Goal: Task Accomplishment & Management: Use online tool/utility

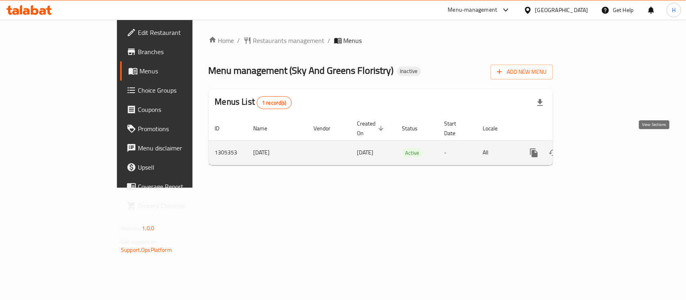
click at [601, 143] on link "enhanced table" at bounding box center [591, 152] width 19 height 19
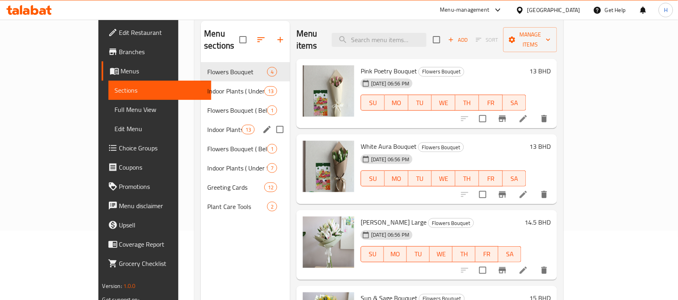
scroll to position [12, 0]
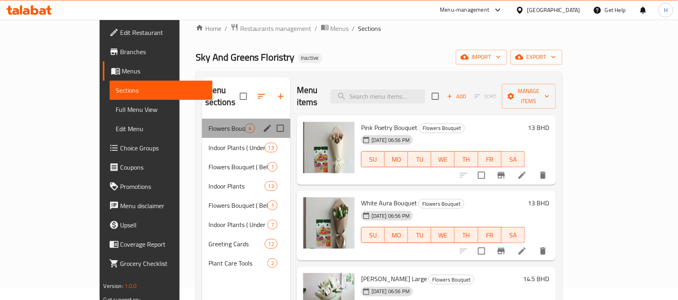
click at [206, 119] on div "Flowers Bouquet 4" at bounding box center [246, 128] width 88 height 19
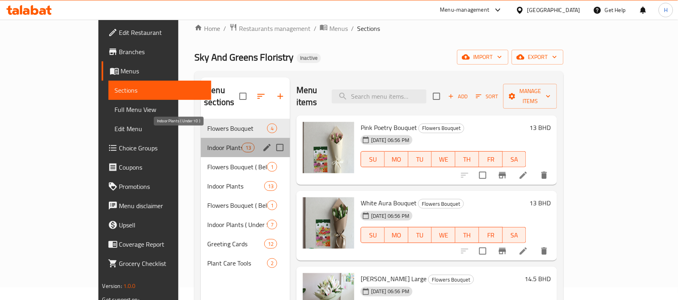
click at [207, 143] on span "Indoor Plants ( Under 10 )" at bounding box center [224, 148] width 34 height 10
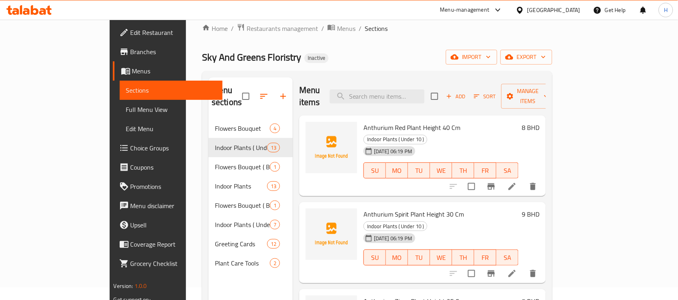
click at [364, 122] on span "Anthurium Red Plant Height 40 Cm" at bounding box center [412, 128] width 97 height 12
drag, startPoint x: 349, startPoint y: 117, endPoint x: 425, endPoint y: 120, distance: 76.0
click at [425, 122] on span "Anthurium Red Plant Height 40 Cm" at bounding box center [412, 128] width 97 height 12
copy span "Anthurium Red Plant Height 40 Cm"
click at [364, 122] on span "Anthurium Red Plant Height 40 Cm" at bounding box center [412, 128] width 97 height 12
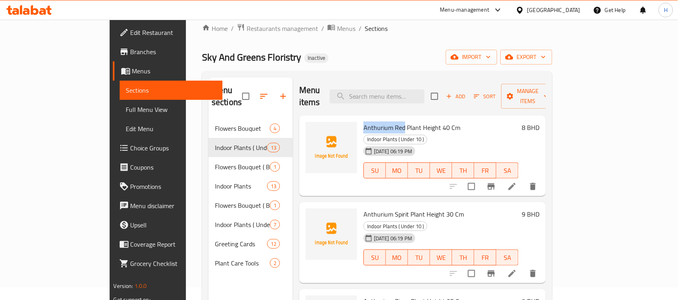
drag, startPoint x: 350, startPoint y: 117, endPoint x: 370, endPoint y: 114, distance: 19.9
click at [370, 122] on span "Anthurium Red Plant Height 40 Cm" at bounding box center [412, 128] width 97 height 12
click at [364, 208] on span "Anthurium Spirit Plant Height 30 Cm" at bounding box center [414, 214] width 100 height 12
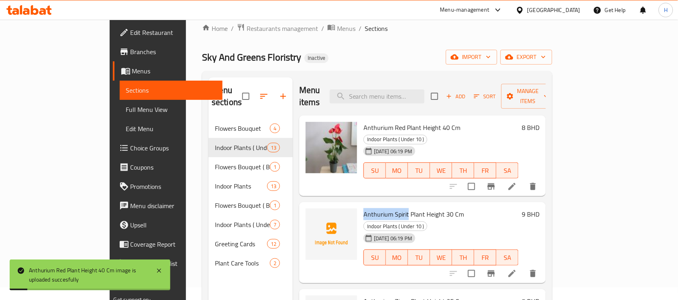
drag, startPoint x: 348, startPoint y: 192, endPoint x: 371, endPoint y: 190, distance: 23.0
click at [371, 208] on span "Anthurium Spirit Plant Height 30 Cm" at bounding box center [414, 214] width 100 height 12
copy span "Anthurium Spirit"
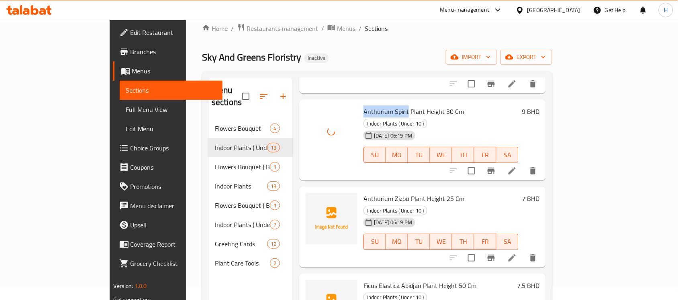
scroll to position [151, 0]
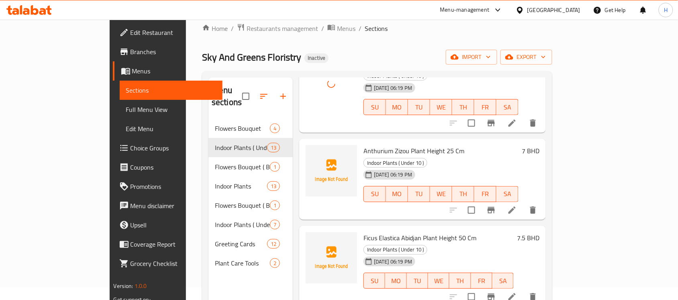
click at [364, 145] on span "Anthurium Zizou Plant Height 25 Cm" at bounding box center [414, 151] width 101 height 12
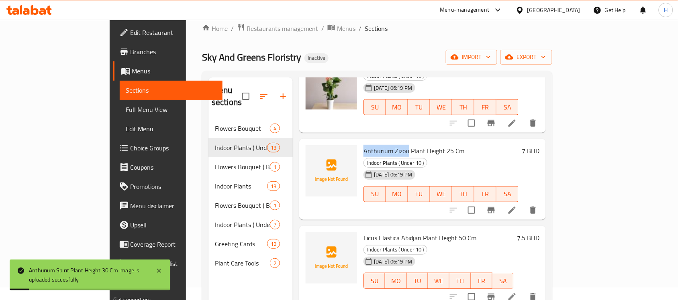
copy span "Anthurium Zizou"
drag, startPoint x: 343, startPoint y: 116, endPoint x: 366, endPoint y: 116, distance: 22.9
click at [366, 145] on span "Anthurium Zizou Plant Height 25 Cm" at bounding box center [414, 151] width 101 height 12
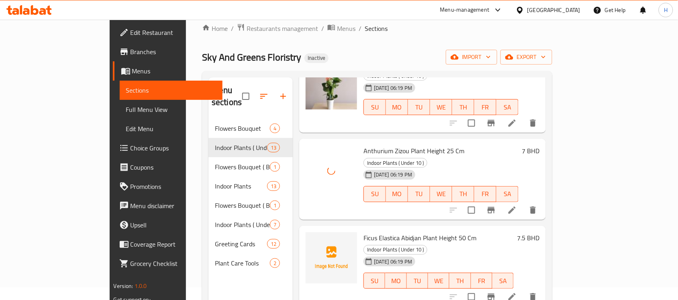
click at [364, 232] on span "Ficus Elastica Abidjan Plant Height 50 Cm" at bounding box center [420, 238] width 113 height 12
drag, startPoint x: 345, startPoint y: 192, endPoint x: 382, endPoint y: 193, distance: 37.0
click at [382, 232] on span "Ficus Elastica Abidjan Plant Height 50 Cm" at bounding box center [420, 238] width 113 height 12
copy span "Ficus Elastica Abidjan"
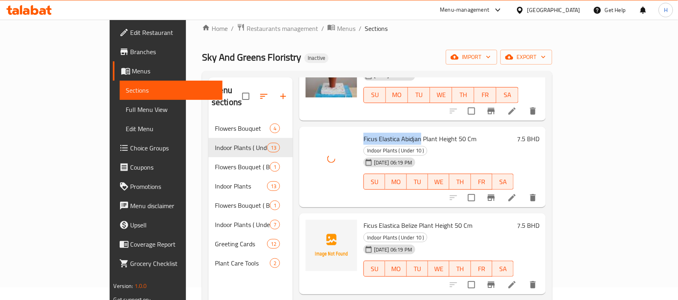
scroll to position [251, 0]
click at [364, 219] on span "Ficus Elastica Belize Plant Height 50 Cm" at bounding box center [418, 225] width 109 height 12
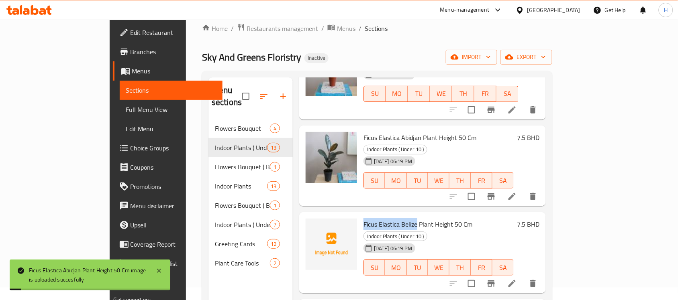
drag, startPoint x: 343, startPoint y: 167, endPoint x: 379, endPoint y: 166, distance: 35.4
click at [379, 219] on span "Ficus Elastica Belize Plant Height 50 Cm" at bounding box center [418, 225] width 109 height 12
copy span "Ficus Elastica [GEOGRAPHIC_DATA]"
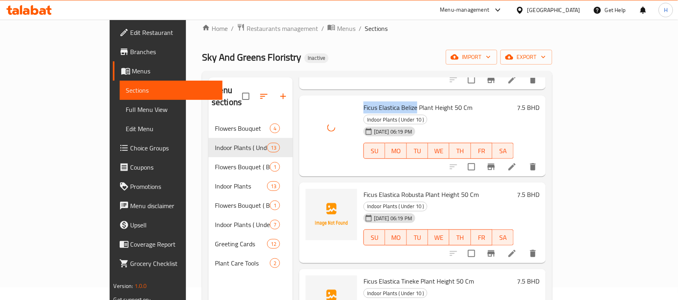
scroll to position [351, 0]
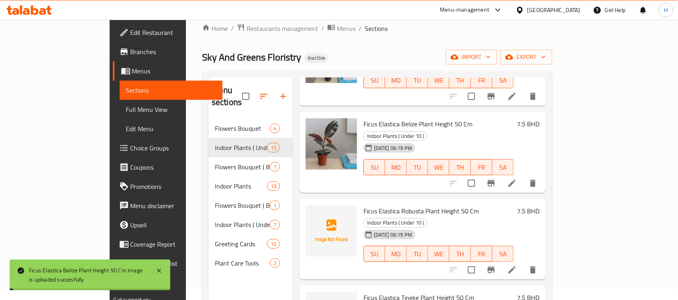
click at [364, 205] on span "Ficus Elastica Robusta Plant Height 50 Cm" at bounding box center [421, 211] width 115 height 12
drag, startPoint x: 342, startPoint y: 141, endPoint x: 407, endPoint y: 145, distance: 64.8
click at [407, 205] on span "Ficus Elastica Robusta Plant Height 50 Cm" at bounding box center [421, 211] width 115 height 12
copy span "Ficus Elastica Robusta Plant"
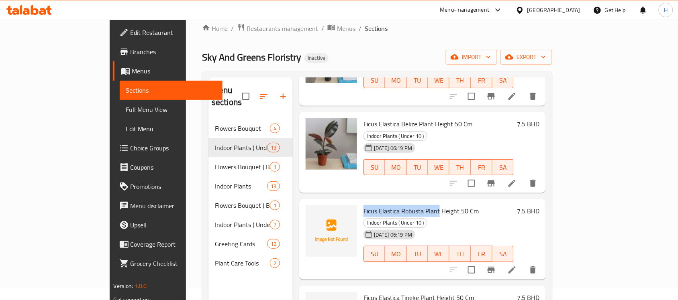
click at [364, 205] on span "Ficus Elastica Robusta Plant Height 50 Cm" at bounding box center [421, 211] width 115 height 12
drag, startPoint x: 344, startPoint y: 145, endPoint x: 376, endPoint y: 143, distance: 32.6
click at [376, 205] on span "Ficus Elastica Robusta Plant Height 50 Cm" at bounding box center [421, 211] width 115 height 12
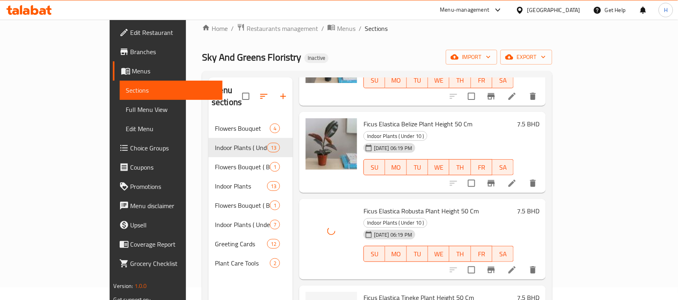
click at [364, 292] on span "Ficus Elastica Tineke Plant Height 50 Cm" at bounding box center [419, 298] width 110 height 12
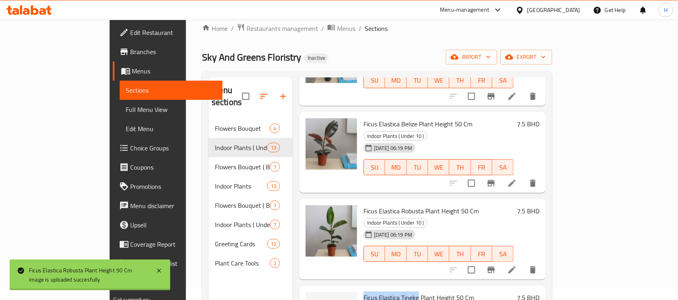
drag, startPoint x: 342, startPoint y: 220, endPoint x: 385, endPoint y: 217, distance: 43.0
click at [385, 292] on span "Ficus Elastica Tineke Plant Height 50 Cm" at bounding box center [419, 298] width 110 height 12
copy span "Ficus Elastica Tineke"
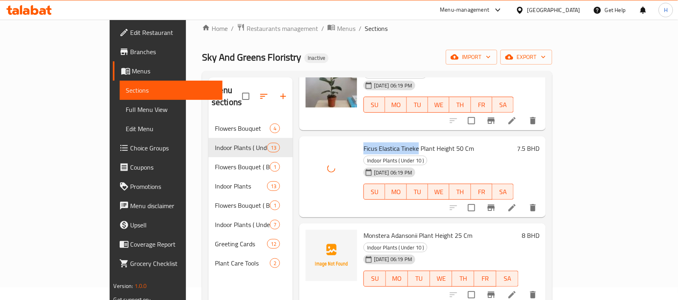
scroll to position [502, 0]
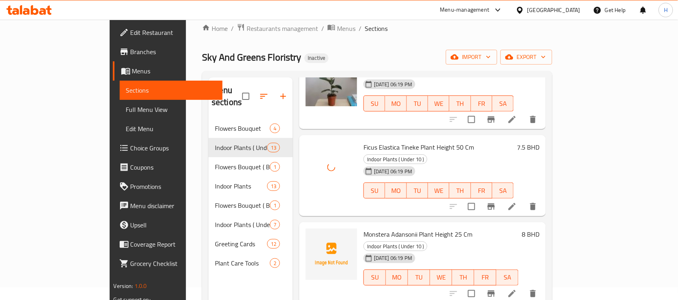
click at [364, 229] on span "Monstera Adansonii Plant Height 25 Cm" at bounding box center [418, 235] width 109 height 12
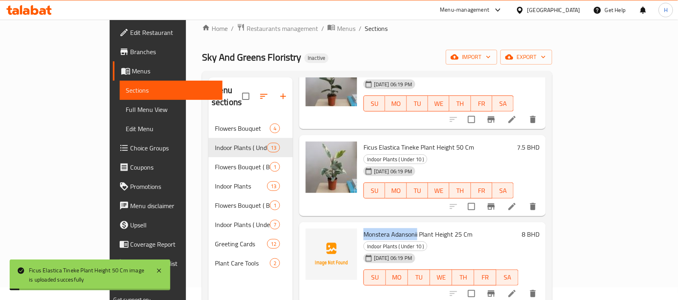
drag, startPoint x: 346, startPoint y: 143, endPoint x: 374, endPoint y: 143, distance: 28.1
click at [374, 229] on span "Monstera Adansonii Plant Height 25 Cm" at bounding box center [418, 235] width 109 height 12
copy span "Monstera Adansonii"
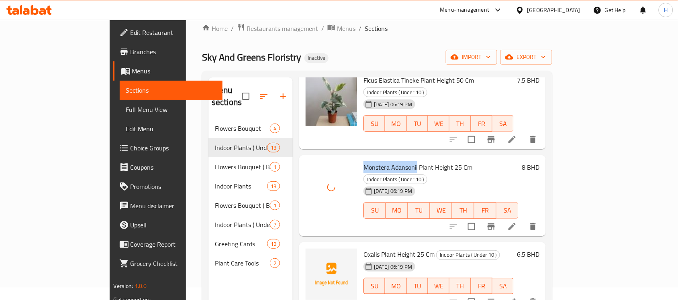
scroll to position [552, 0]
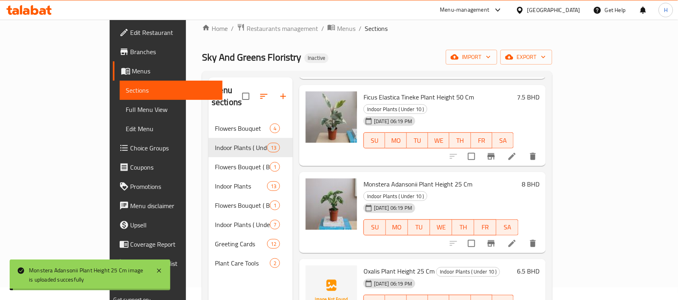
click at [364, 266] on span "Oxalis Plant Height 25 Cm" at bounding box center [399, 272] width 71 height 12
copy span "Oxalis"
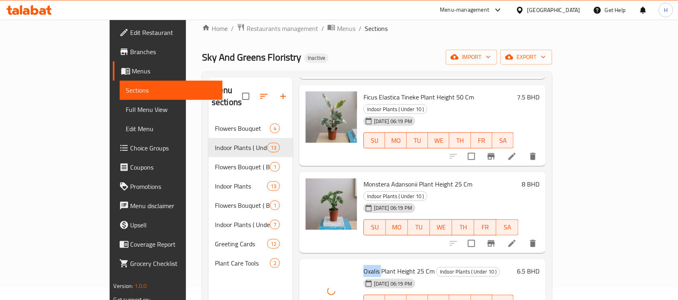
scroll to position [603, 0]
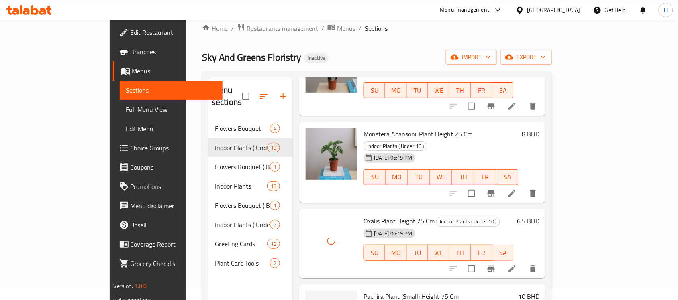
click at [364, 291] on span "Pachira Plant (Small) Height 75 Cm" at bounding box center [411, 297] width 95 height 12
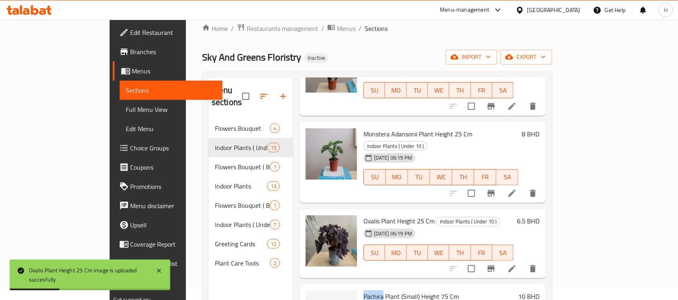
drag, startPoint x: 347, startPoint y: 193, endPoint x: 342, endPoint y: 193, distance: 5.6
click at [364, 291] on span "Pachira Plant (Small) Height 75 Cm" at bounding box center [411, 297] width 95 height 12
copy span "Pachira"
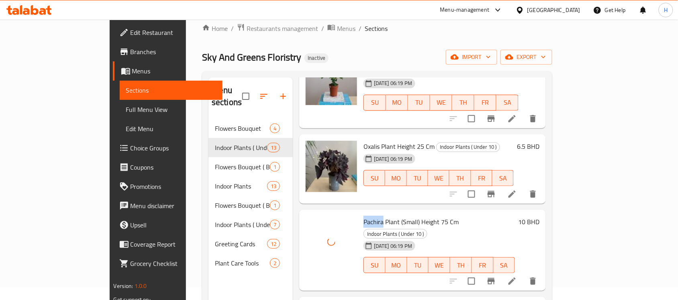
scroll to position [703, 0]
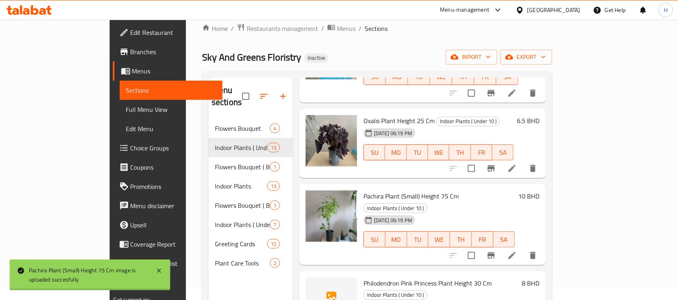
click at [364, 278] on span "Philodendron Pink Princess Plant Height 30 Cm" at bounding box center [428, 284] width 128 height 12
drag, startPoint x: 349, startPoint y: 169, endPoint x: 395, endPoint y: 170, distance: 46.2
click at [395, 278] on span "Philodendron Pink Princess Plant Height 30 Cm" at bounding box center [428, 284] width 128 height 12
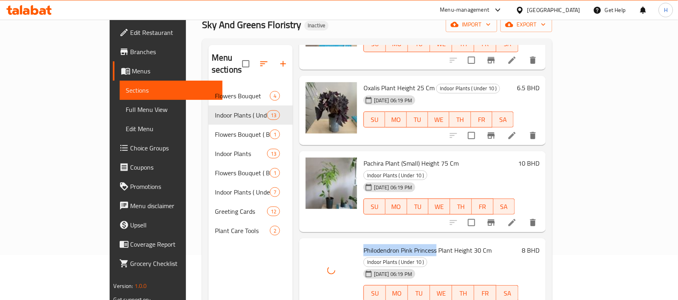
scroll to position [113, 0]
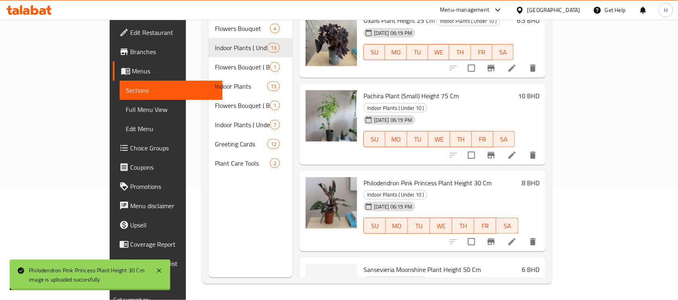
click at [364, 264] on span "Sansevieria Moonshine Plant Height 50 Cm" at bounding box center [422, 270] width 117 height 12
drag, startPoint x: 351, startPoint y: 145, endPoint x: 374, endPoint y: 147, distance: 23.4
click at [374, 264] on span "Sansevieria Moonshine Plant Height 50 Cm" at bounding box center [422, 270] width 117 height 12
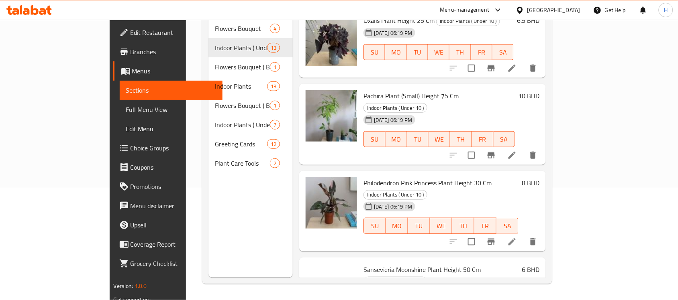
drag, startPoint x: 356, startPoint y: 217, endPoint x: 375, endPoint y: 217, distance: 18.9
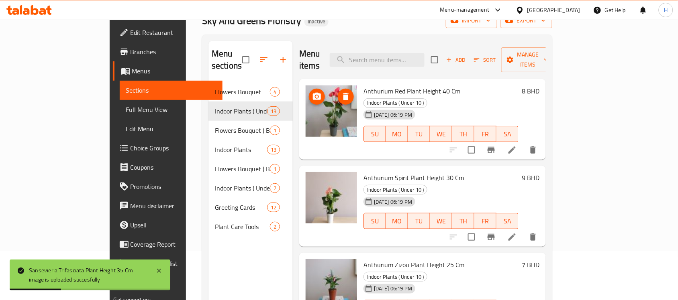
scroll to position [0, 0]
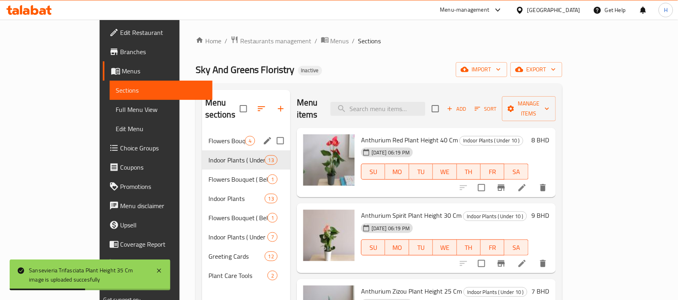
click at [220, 133] on div "Flowers Bouquet 4" at bounding box center [246, 140] width 88 height 19
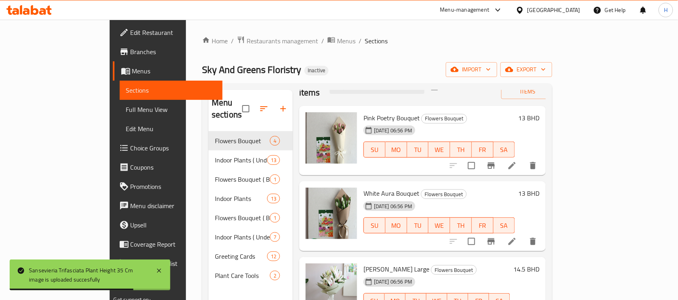
scroll to position [113, 0]
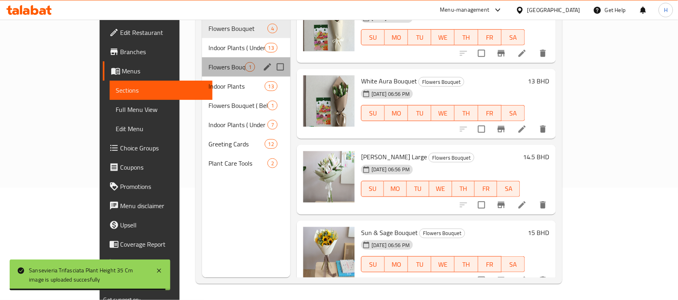
click at [224, 63] on div "Flowers Bouquet ( Below 10 ) 1" at bounding box center [246, 66] width 88 height 19
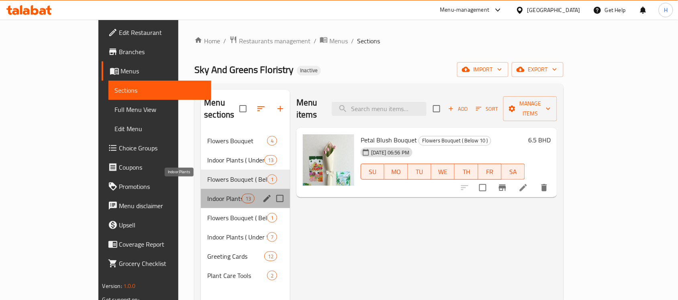
click at [213, 194] on span "Indoor Plants" at bounding box center [224, 199] width 34 height 10
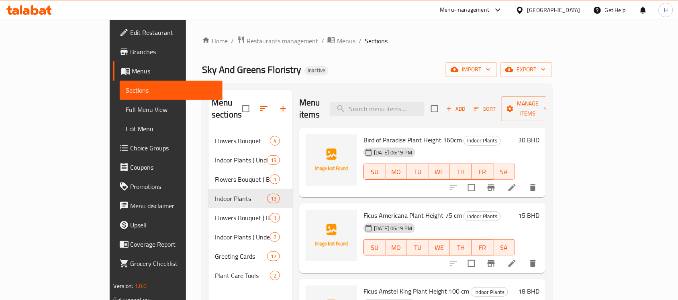
click at [364, 134] on span "Bird of Paradise Plant Height 160cm" at bounding box center [413, 140] width 98 height 12
drag, startPoint x: 342, startPoint y: 129, endPoint x: 367, endPoint y: 130, distance: 24.9
click at [367, 134] on span "Bird of Paradise Plant Height 160cm" at bounding box center [413, 140] width 98 height 12
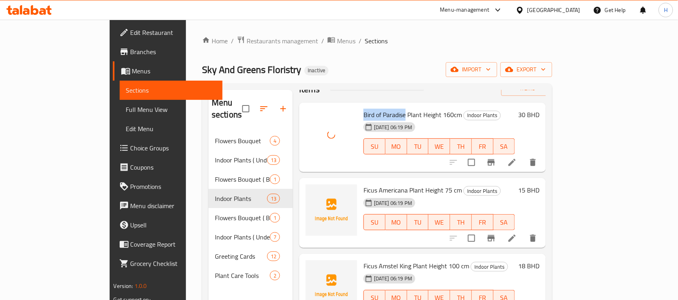
scroll to position [50, 0]
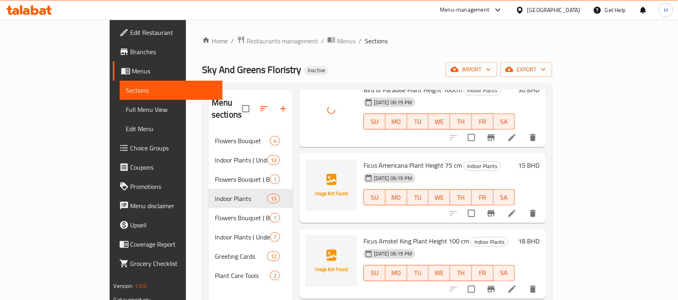
click at [364, 159] on span "Ficus Americana Plant Height 75 cm" at bounding box center [413, 165] width 98 height 12
drag, startPoint x: 343, startPoint y: 151, endPoint x: 361, endPoint y: 151, distance: 17.3
click at [364, 159] on span "Ficus Americana Plant Height 75 cm" at bounding box center [413, 165] width 98 height 12
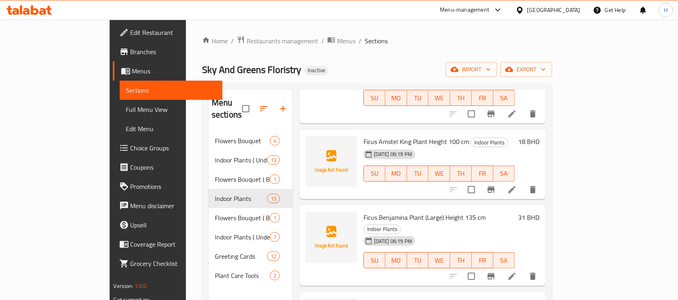
scroll to position [151, 0]
click at [364, 135] on span "Ficus Amstel King Plant Height 100 cm" at bounding box center [417, 141] width 106 height 12
drag, startPoint x: 344, startPoint y: 127, endPoint x: 374, endPoint y: 131, distance: 30.1
click at [374, 135] on span "Ficus Amstel King Plant Height 100 cm" at bounding box center [417, 141] width 106 height 12
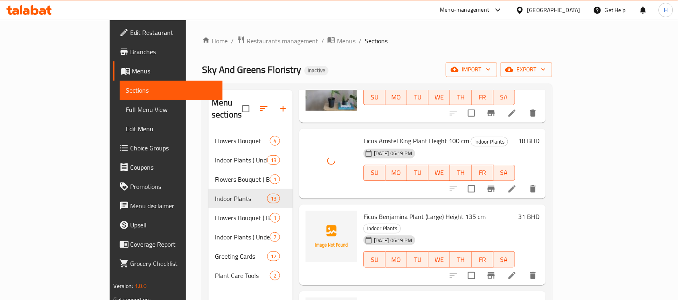
click at [364, 211] on span "Ficus Benjamina Plant (Large) Height 135 cm" at bounding box center [425, 217] width 122 height 12
drag, startPoint x: 345, startPoint y: 204, endPoint x: 378, endPoint y: 205, distance: 33.3
click at [378, 211] on span "Ficus Benjamina Plant (Large) Height 135 cm" at bounding box center [425, 217] width 122 height 12
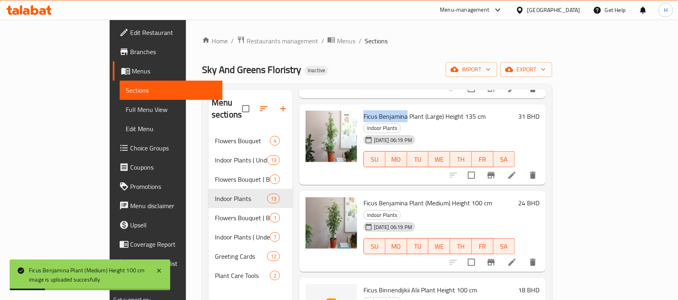
scroll to position [301, 0]
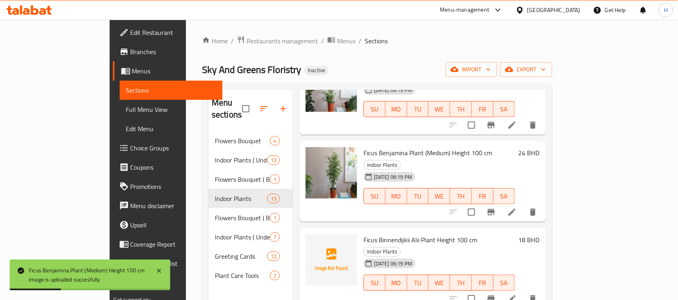
click at [364, 234] on span "Ficus Binnendijkii Alii Plant Height 100 cm" at bounding box center [421, 240] width 114 height 12
drag, startPoint x: 342, startPoint y: 202, endPoint x: 380, endPoint y: 206, distance: 38.4
click at [380, 234] on span "Ficus Binnendijkii Alii Plant Height 100 cm" at bounding box center [421, 240] width 114 height 12
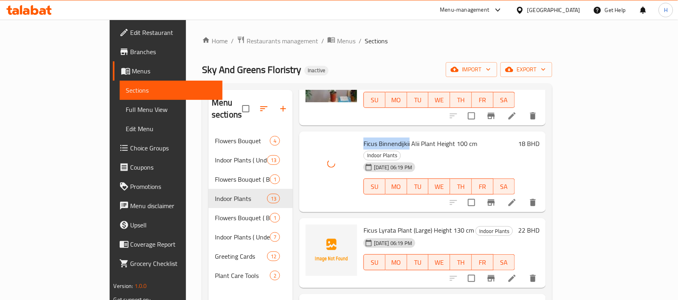
scroll to position [402, 0]
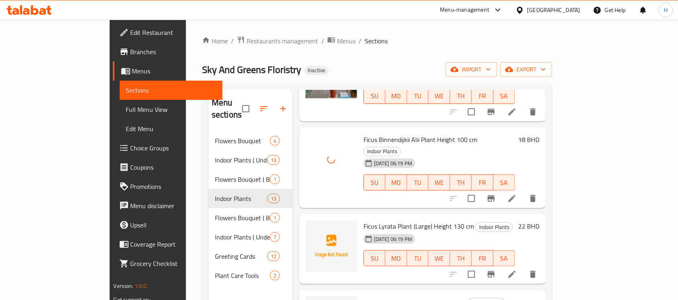
click at [364, 221] on span "Ficus Lyrata Plant (Large) Height 130 cm" at bounding box center [419, 227] width 110 height 12
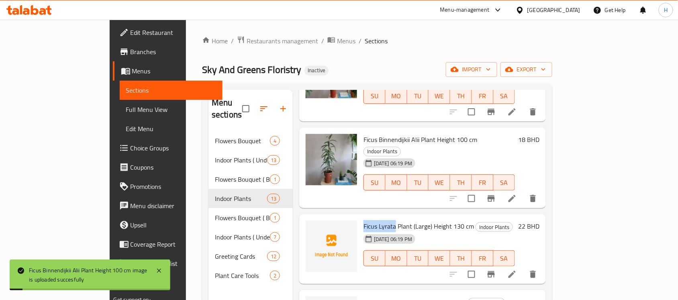
drag, startPoint x: 345, startPoint y: 183, endPoint x: 366, endPoint y: 184, distance: 20.9
click at [366, 221] on span "Ficus Lyrata Plant (Large) Height 130 cm" at bounding box center [419, 227] width 110 height 12
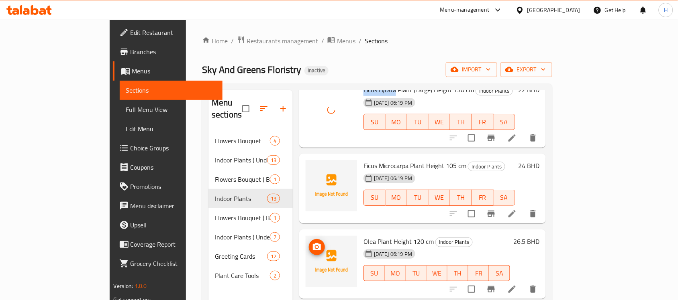
scroll to position [552, 0]
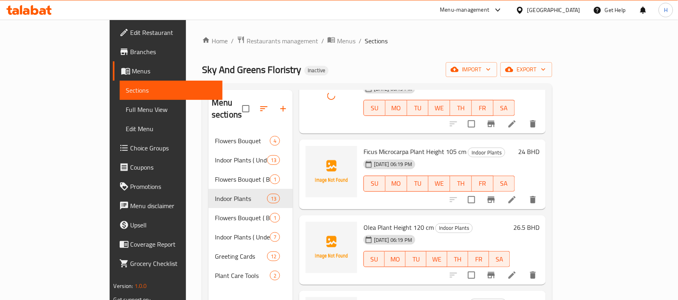
click at [364, 146] on span "Ficus Microcarpa Plant Height 105 cm" at bounding box center [415, 152] width 103 height 12
drag, startPoint x: 346, startPoint y: 101, endPoint x: 371, endPoint y: 106, distance: 25.0
click at [371, 146] on span "Ficus Microcarpa Plant Height 105 cm" at bounding box center [415, 152] width 103 height 12
click at [364, 222] on span "Olea Plant Height 120 cm" at bounding box center [399, 228] width 70 height 12
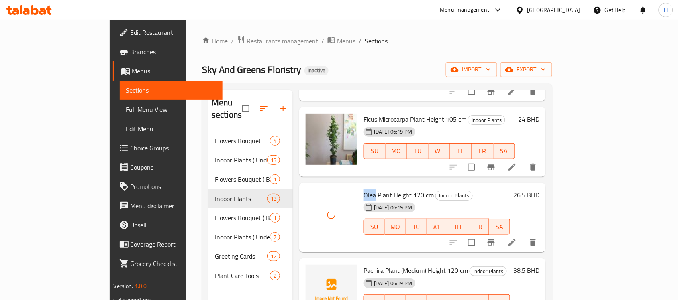
scroll to position [603, 0]
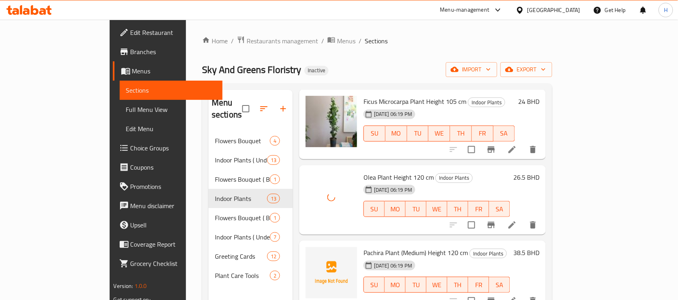
click at [364, 247] on span "Pachira Plant (Medium) Height 120 cm" at bounding box center [416, 253] width 104 height 12
drag, startPoint x: 350, startPoint y: 209, endPoint x: 356, endPoint y: 209, distance: 5.6
click at [364, 247] on span "Pachira Plant (Medium) Height 120 cm" at bounding box center [416, 253] width 104 height 12
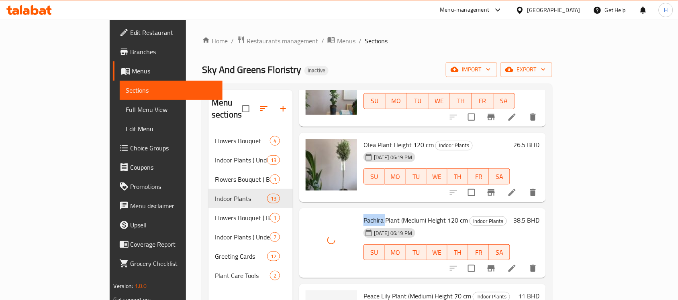
scroll to position [653, 0]
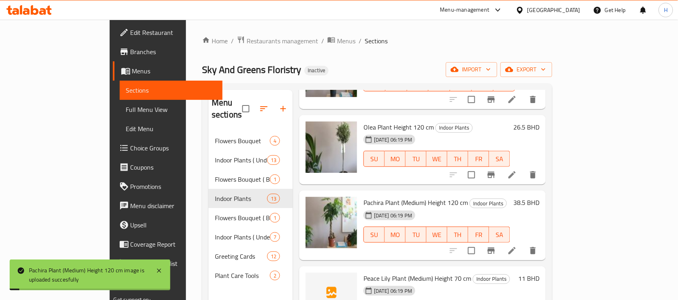
click at [364, 273] on span "Peace Lily Plant (Medium) Height 70 cm" at bounding box center [418, 279] width 108 height 12
drag, startPoint x: 343, startPoint y: 230, endPoint x: 358, endPoint y: 233, distance: 14.3
click at [364, 273] on span "Peace Lily Plant (Medium) Height 70 cm" at bounding box center [418, 279] width 108 height 12
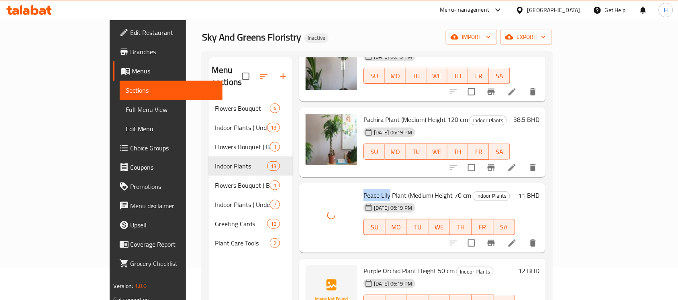
scroll to position [50, 0]
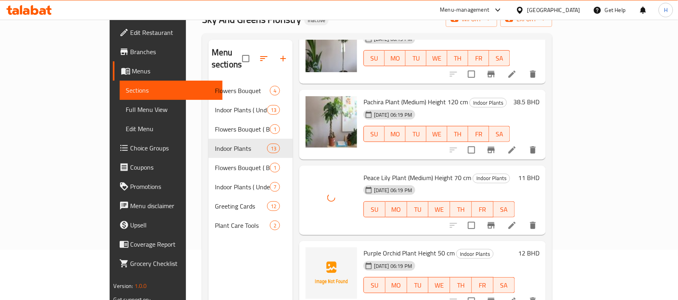
click at [364, 247] on span "Purple Orchid Plant Height 50 cm" at bounding box center [409, 253] width 91 height 12
drag, startPoint x: 348, startPoint y: 209, endPoint x: 362, endPoint y: 210, distance: 14.5
click at [364, 247] on span "Purple Orchid Plant Height 50 cm" at bounding box center [409, 253] width 91 height 12
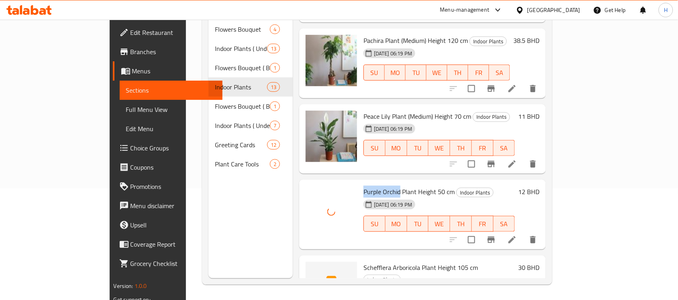
scroll to position [113, 0]
click at [364, 261] on span "Schefflera Arboricola Plant Height 105 cm" at bounding box center [421, 267] width 114 height 12
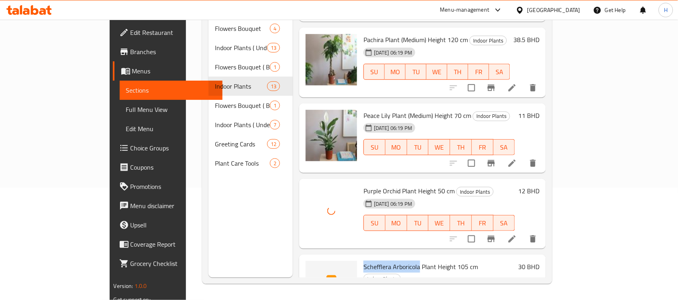
drag, startPoint x: 341, startPoint y: 220, endPoint x: 377, endPoint y: 219, distance: 35.4
click at [377, 261] on span "Schefflera Arboricola Plant Height 105 cm" at bounding box center [421, 267] width 114 height 12
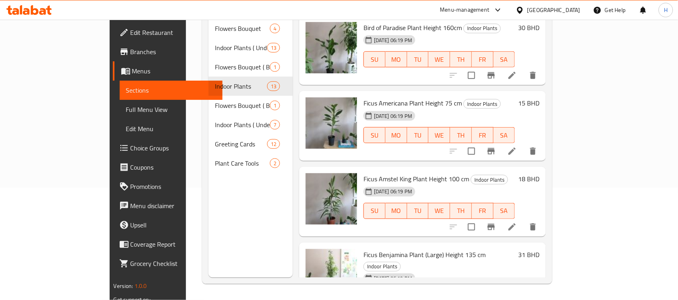
scroll to position [0, 0]
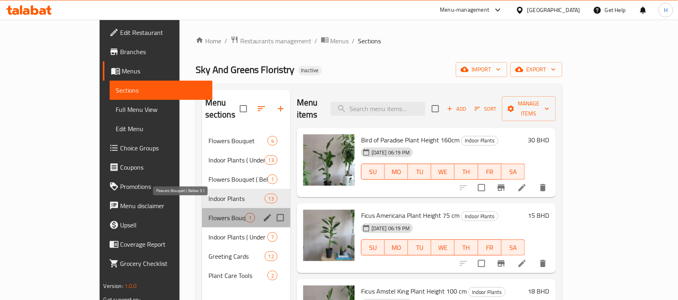
click at [214, 213] on span "Flowers Bouquet ( Below 5 )" at bounding box center [226, 218] width 37 height 10
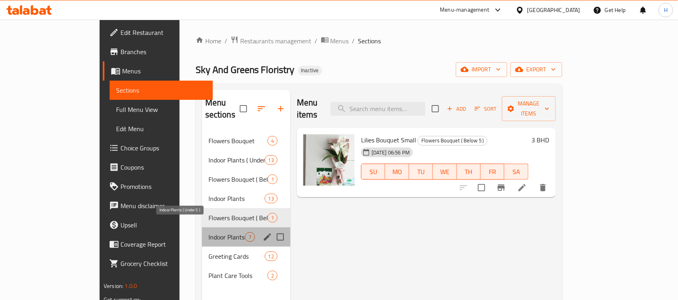
click at [212, 233] on span "Indoor Plants ( Under 5 )" at bounding box center [226, 238] width 37 height 10
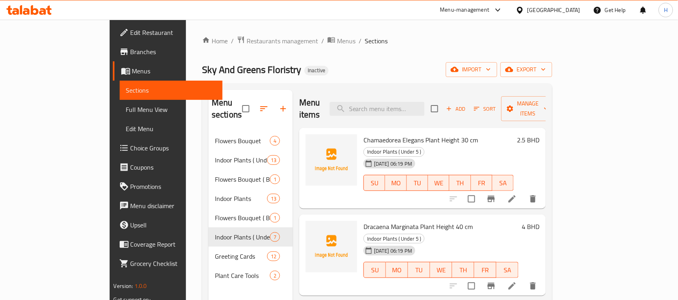
click at [364, 134] on span "Chamaedorea Elegans Plant Height 30 cm" at bounding box center [421, 140] width 114 height 12
drag, startPoint x: 343, startPoint y: 128, endPoint x: 379, endPoint y: 129, distance: 35.4
click at [379, 134] on span "Chamaedorea Elegans Plant Height 30 cm" at bounding box center [421, 140] width 114 height 12
click at [364, 134] on span "Chamaedorea Elegans Plant Height 30 cm" at bounding box center [421, 140] width 114 height 12
drag, startPoint x: 351, startPoint y: 131, endPoint x: 377, endPoint y: 130, distance: 25.3
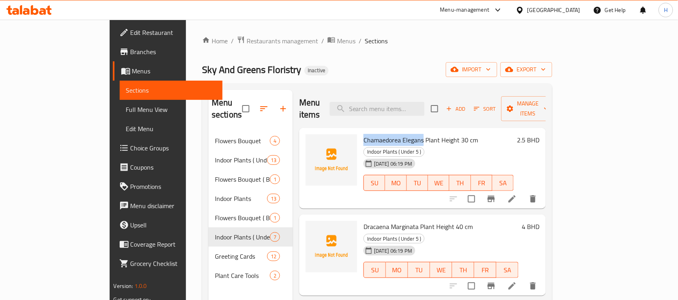
click at [377, 134] on span "Chamaedorea Elegans Plant Height 30 cm" at bounding box center [421, 140] width 114 height 12
click at [364, 134] on span "Chamaedorea Elegans Plant Height 30 cm" at bounding box center [421, 140] width 114 height 12
drag, startPoint x: 353, startPoint y: 124, endPoint x: 342, endPoint y: 130, distance: 12.4
click at [364, 134] on span "Chamaedorea Elegans Plant Height 30 cm" at bounding box center [421, 140] width 114 height 12
click at [364, 221] on span "Dracaena Marginata Plant Height 40 cm" at bounding box center [418, 227] width 109 height 12
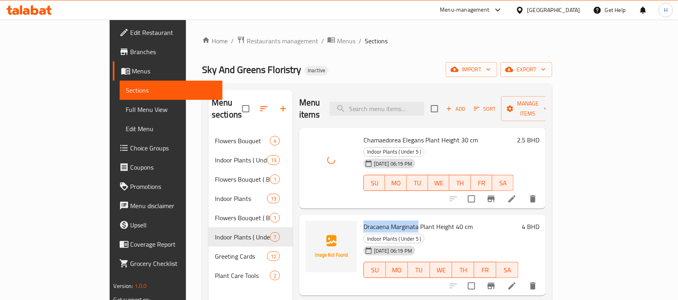
drag, startPoint x: 352, startPoint y: 205, endPoint x: 380, endPoint y: 206, distance: 27.3
click at [380, 221] on span "Dracaena Marginata Plant Height 40 cm" at bounding box center [418, 227] width 109 height 12
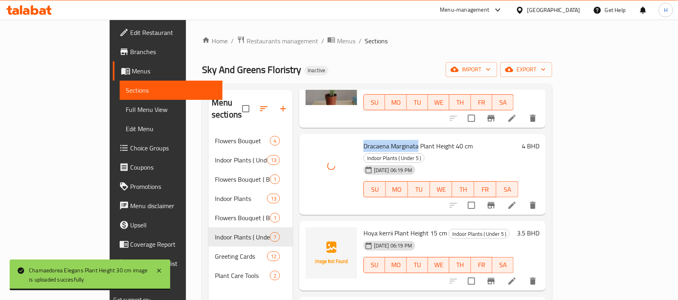
scroll to position [100, 0]
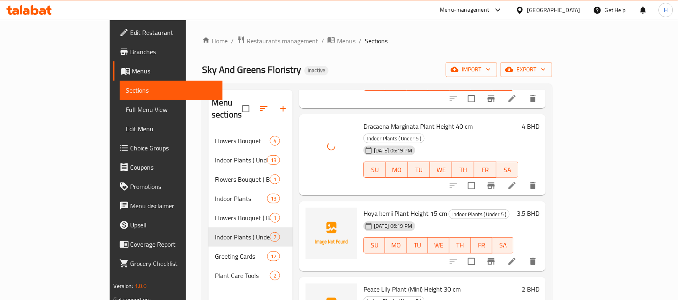
click at [364, 208] on span "Hoya kerrii Plant Height 15 cm" at bounding box center [406, 214] width 84 height 12
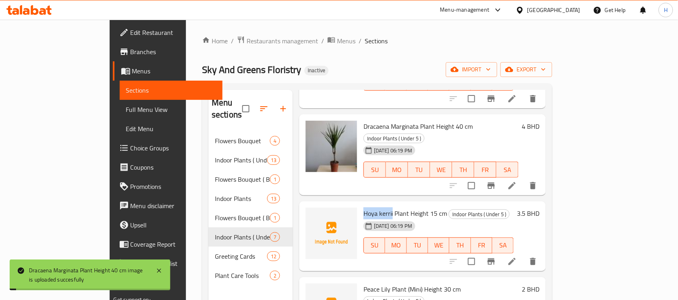
drag, startPoint x: 343, startPoint y: 182, endPoint x: 356, endPoint y: 178, distance: 13.7
click at [364, 208] on span "Hoya kerrii Plant Height 15 cm" at bounding box center [406, 214] width 84 height 12
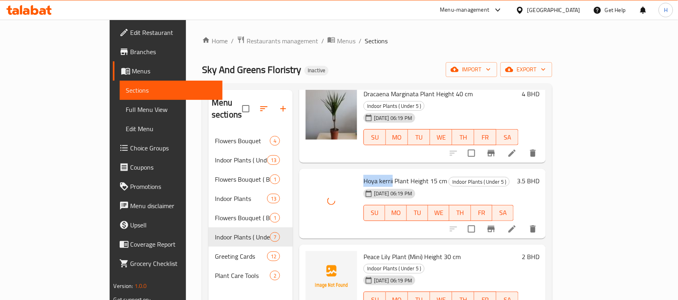
scroll to position [151, 0]
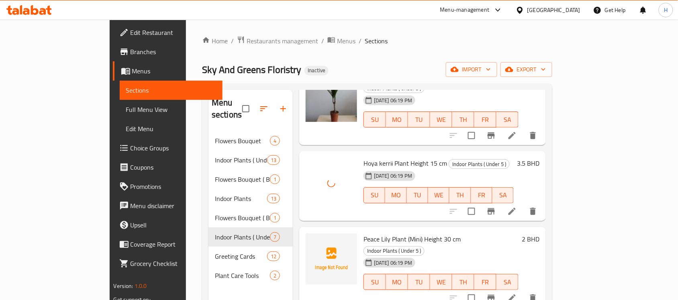
click at [364, 233] on span "Peace Lily Plant (Mini) Height 30 cm" at bounding box center [412, 239] width 97 height 12
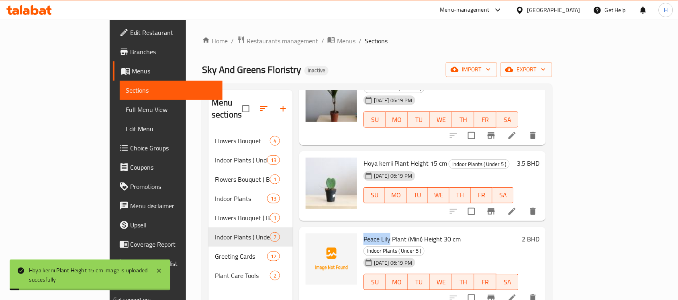
drag, startPoint x: 350, startPoint y: 203, endPoint x: 360, endPoint y: 203, distance: 10.1
click at [364, 233] on span "Peace Lily Plant (Mini) Height 30 cm" at bounding box center [412, 239] width 97 height 12
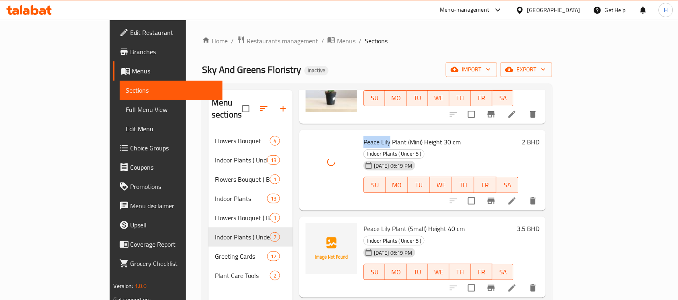
scroll to position [249, 0]
click at [364, 222] on span "Peace Lily Plant (Small) Height 40 cm" at bounding box center [414, 228] width 101 height 12
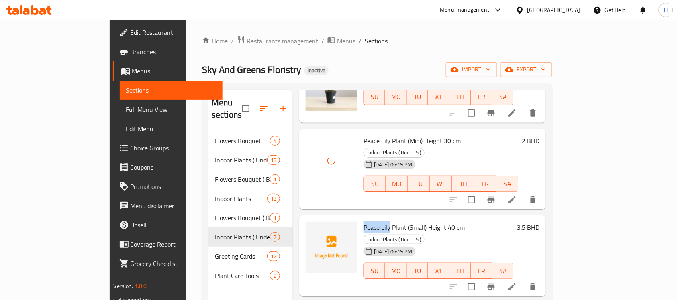
drag, startPoint x: 347, startPoint y: 176, endPoint x: 358, endPoint y: 178, distance: 11.4
click at [364, 222] on span "Peace Lily Plant (Small) Height 40 cm" at bounding box center [414, 228] width 101 height 12
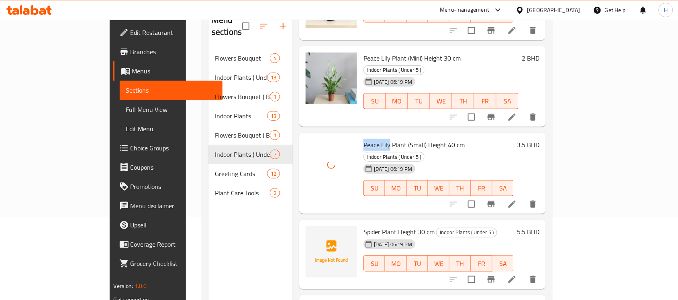
scroll to position [100, 0]
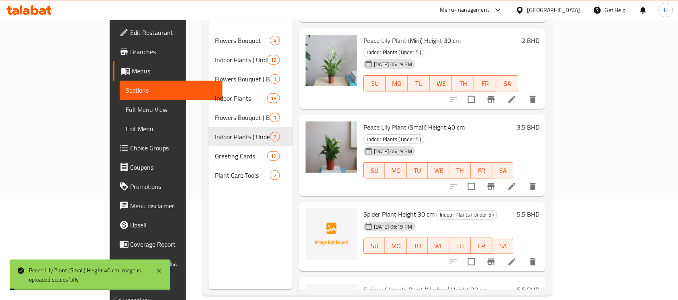
click at [364, 208] on span "Spider Plant Height 30 cm" at bounding box center [399, 214] width 71 height 12
drag, startPoint x: 344, startPoint y: 157, endPoint x: 360, endPoint y: 157, distance: 15.7
click at [364, 208] on span "Spider Plant Height 30 cm" at bounding box center [399, 214] width 71 height 12
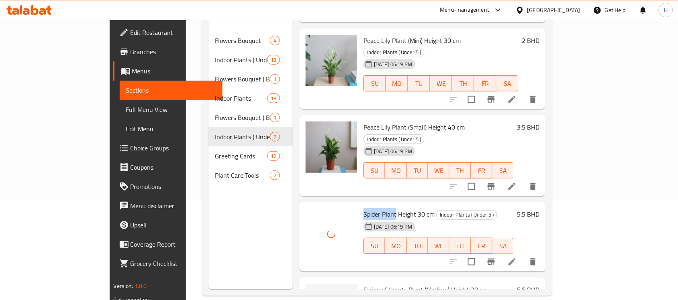
scroll to position [113, 0]
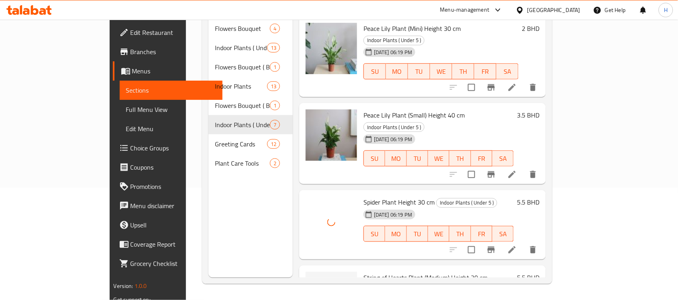
click at [364, 272] on span "String of Hearts Plant (Medium) Height 30 cm" at bounding box center [426, 278] width 124 height 12
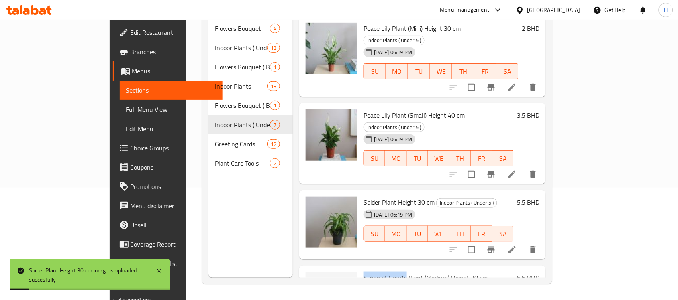
drag, startPoint x: 342, startPoint y: 216, endPoint x: 366, endPoint y: 217, distance: 23.7
click at [366, 272] on span "String of Hearts Plant (Medium) Height 30 cm" at bounding box center [426, 278] width 124 height 12
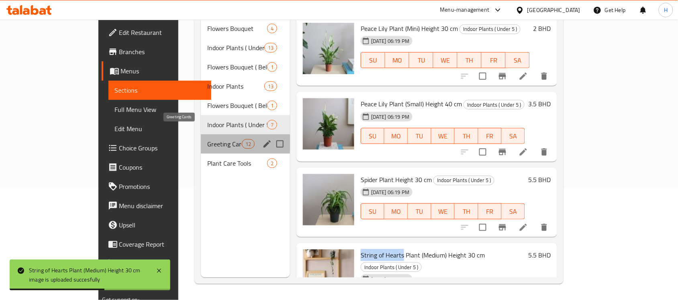
click at [214, 139] on span "Greeting Cards" at bounding box center [224, 144] width 34 height 10
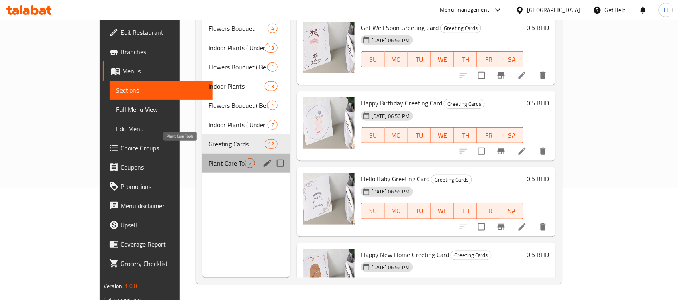
click at [214, 159] on span "Plant Care Tools" at bounding box center [226, 164] width 37 height 10
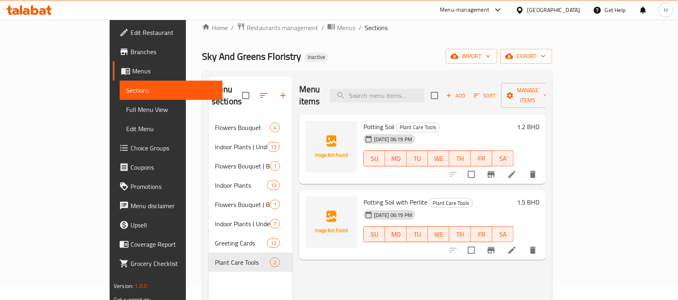
scroll to position [12, 0]
click at [364, 122] on span "Potting Soil" at bounding box center [379, 128] width 31 height 12
drag, startPoint x: 349, startPoint y: 114, endPoint x: 359, endPoint y: 114, distance: 10.0
click at [364, 122] on span "Potting Soil" at bounding box center [379, 128] width 31 height 12
click at [364, 197] on span "Potting Soil with Perlite" at bounding box center [396, 203] width 64 height 12
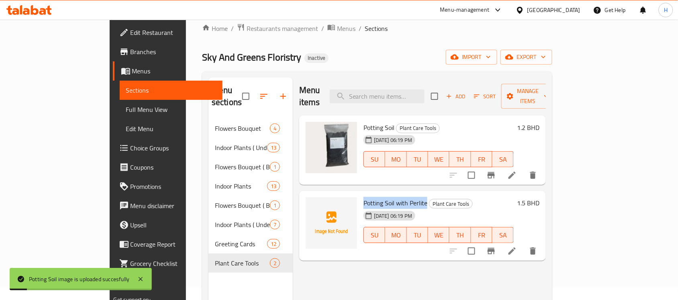
drag, startPoint x: 342, startPoint y: 187, endPoint x: 386, endPoint y: 193, distance: 44.5
click at [386, 197] on span "Potting Soil with Perlite" at bounding box center [396, 203] width 64 height 12
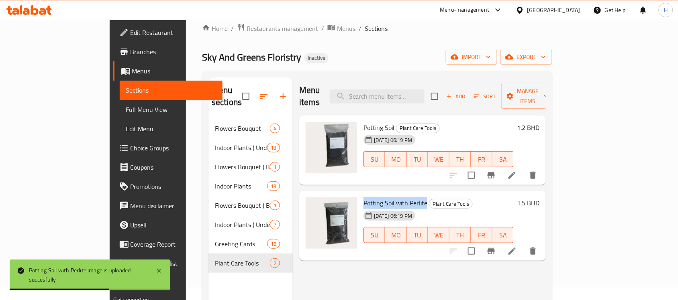
click at [126, 111] on span "Full Menu View" at bounding box center [171, 110] width 90 height 10
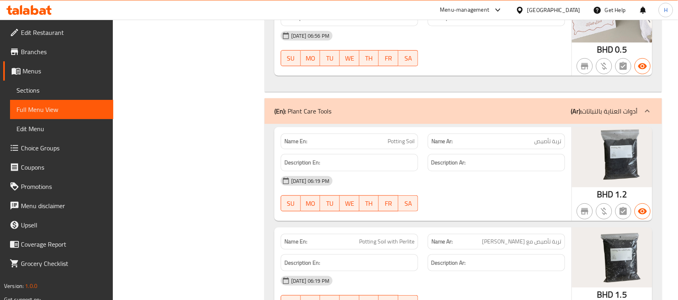
scroll to position [5424, 0]
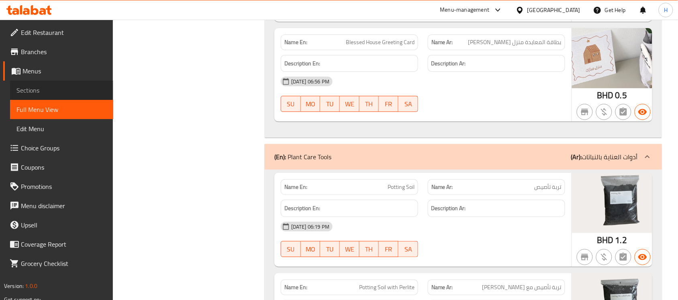
click at [51, 91] on span "Sections" at bounding box center [61, 91] width 90 height 10
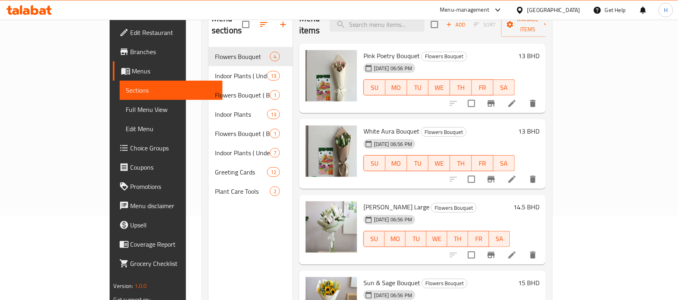
scroll to position [12, 0]
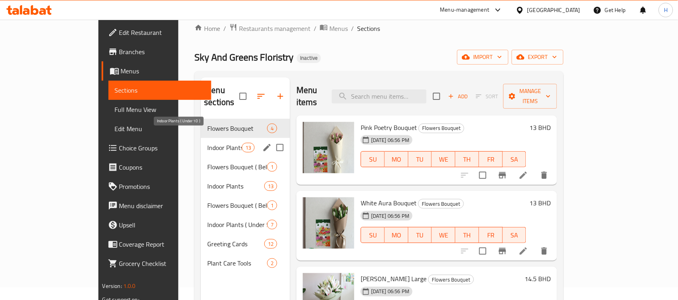
click at [209, 143] on span "Indoor Plants ( Under 10 )" at bounding box center [224, 148] width 34 height 10
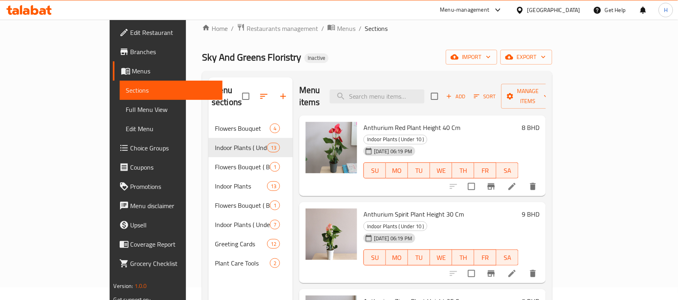
click at [364, 122] on span "Anthurium Red Plant Height 40 Cm" at bounding box center [412, 128] width 97 height 12
drag, startPoint x: 354, startPoint y: 116, endPoint x: 368, endPoint y: 117, distance: 14.1
click at [368, 122] on span "Anthurium Red Plant Height 40 Cm" at bounding box center [412, 128] width 97 height 12
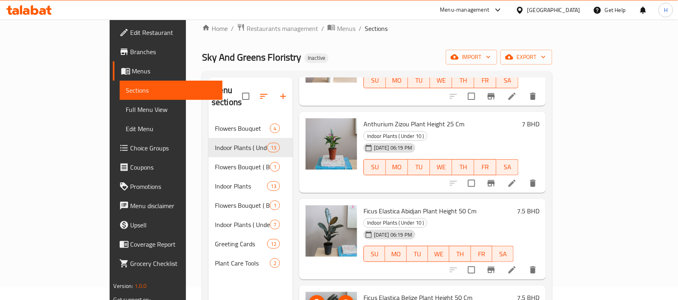
scroll to position [301, 0]
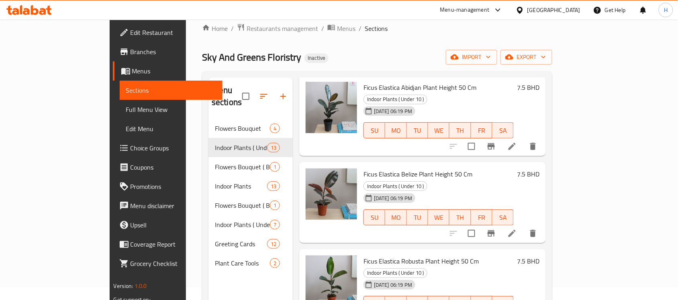
click at [47, 7] on icon at bounding box center [28, 10] width 45 height 10
